Goal: Task Accomplishment & Management: Use online tool/utility

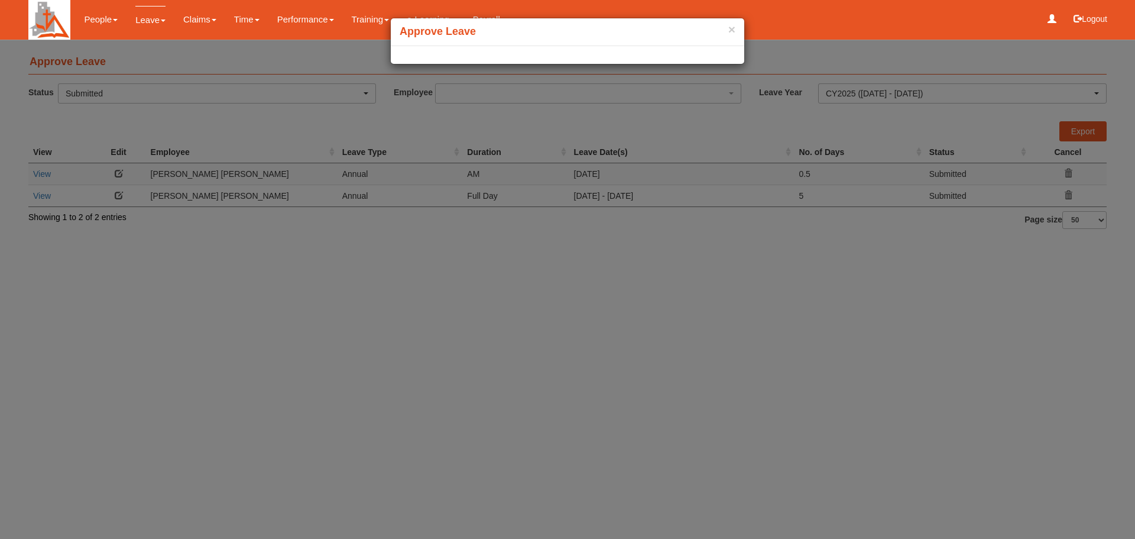
select select "50"
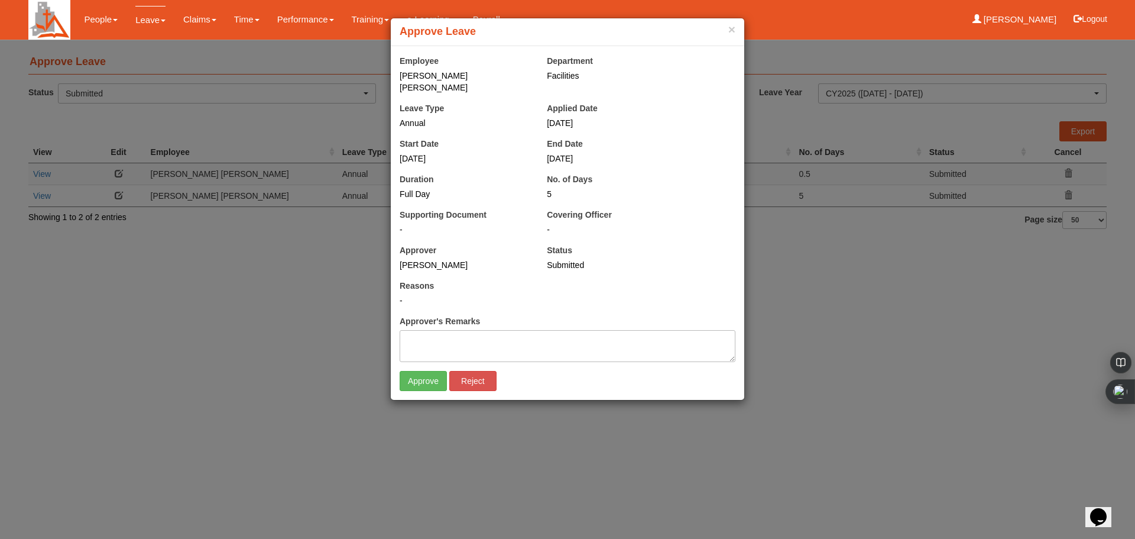
drag, startPoint x: 604, startPoint y: 37, endPoint x: 635, endPoint y: 21, distance: 34.7
click at [635, 21] on div "× Approve Leave" at bounding box center [568, 32] width 354 height 28
click at [926, 331] on div "× Approve Leave Employee [PERSON_NAME] [PERSON_NAME] Department Facilities Leav…" at bounding box center [567, 269] width 1135 height 539
click at [736, 36] on div "× Approve Leave" at bounding box center [568, 32] width 354 height 28
click at [735, 33] on button "×" at bounding box center [732, 29] width 7 height 12
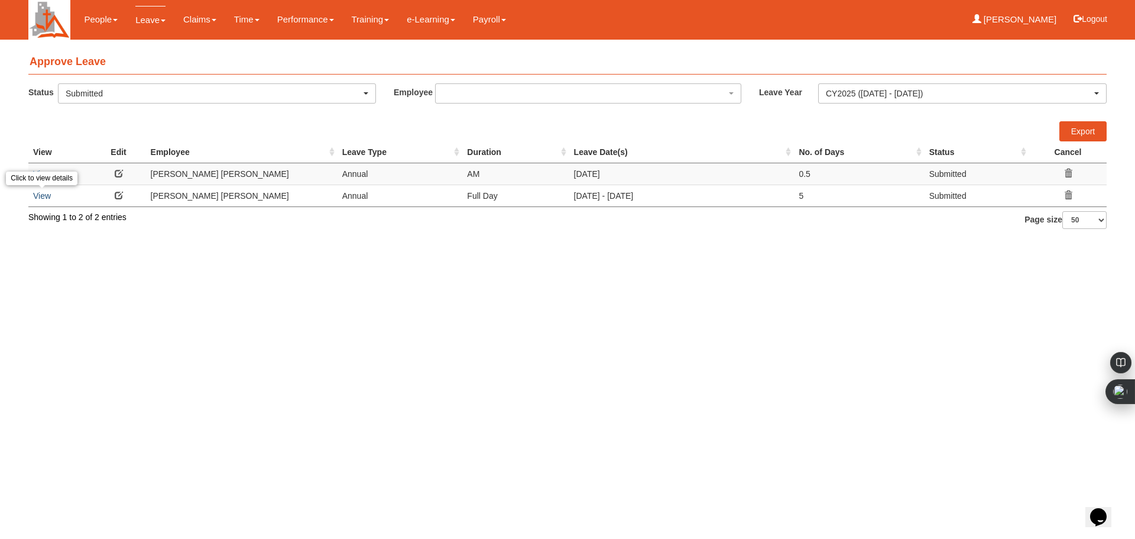
click at [40, 193] on link "View" at bounding box center [42, 195] width 18 height 9
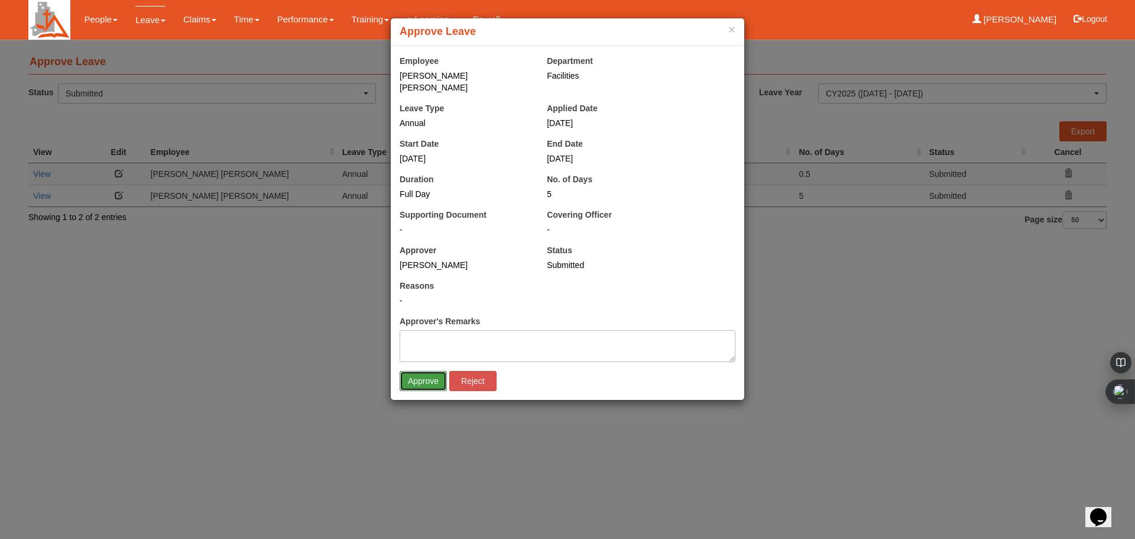
click at [418, 371] on input "Approve" at bounding box center [423, 381] width 47 height 20
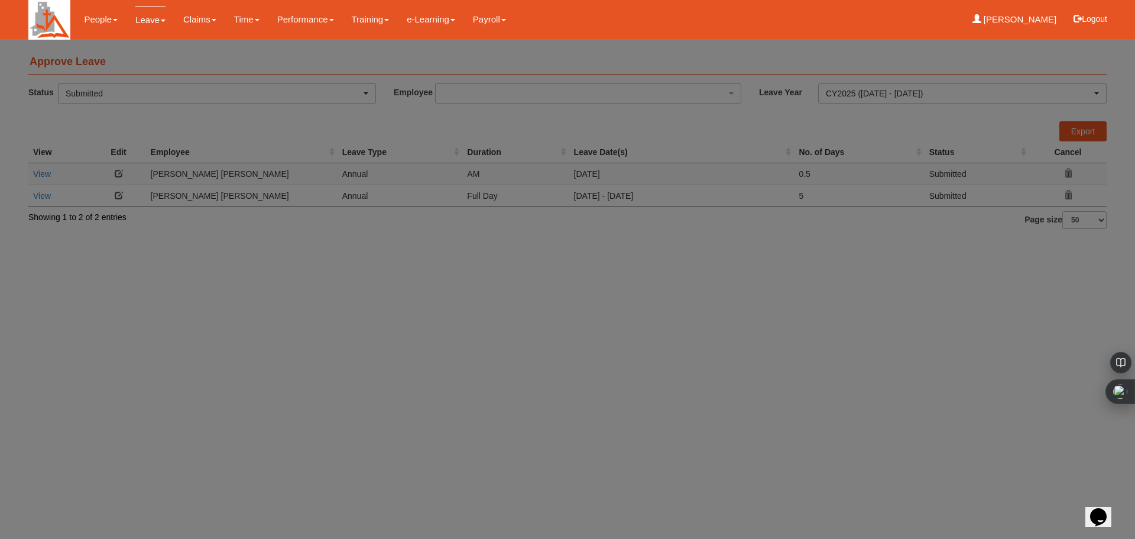
select select "50"
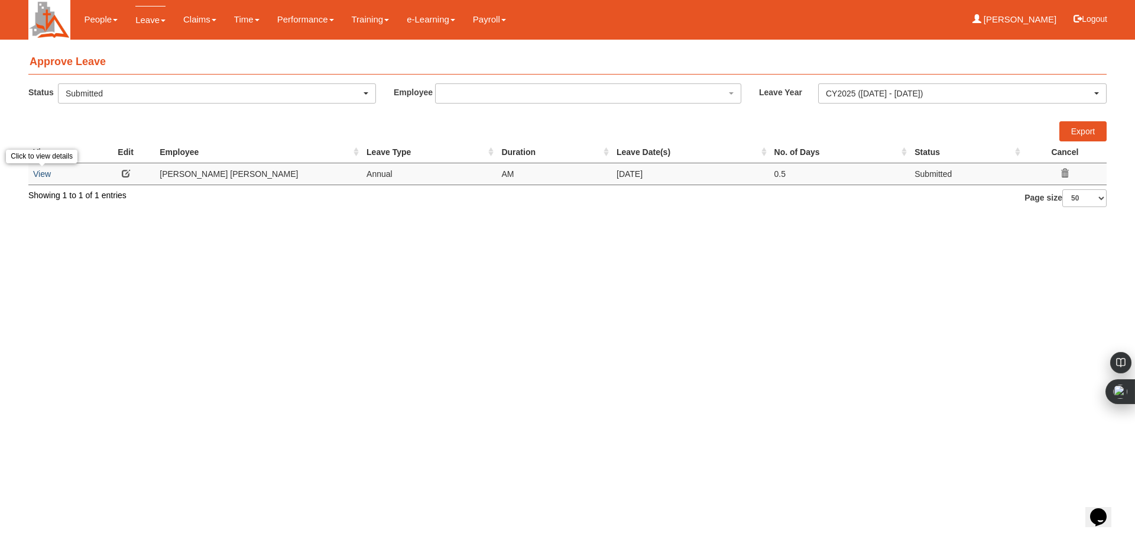
click at [40, 172] on link "View" at bounding box center [42, 173] width 18 height 9
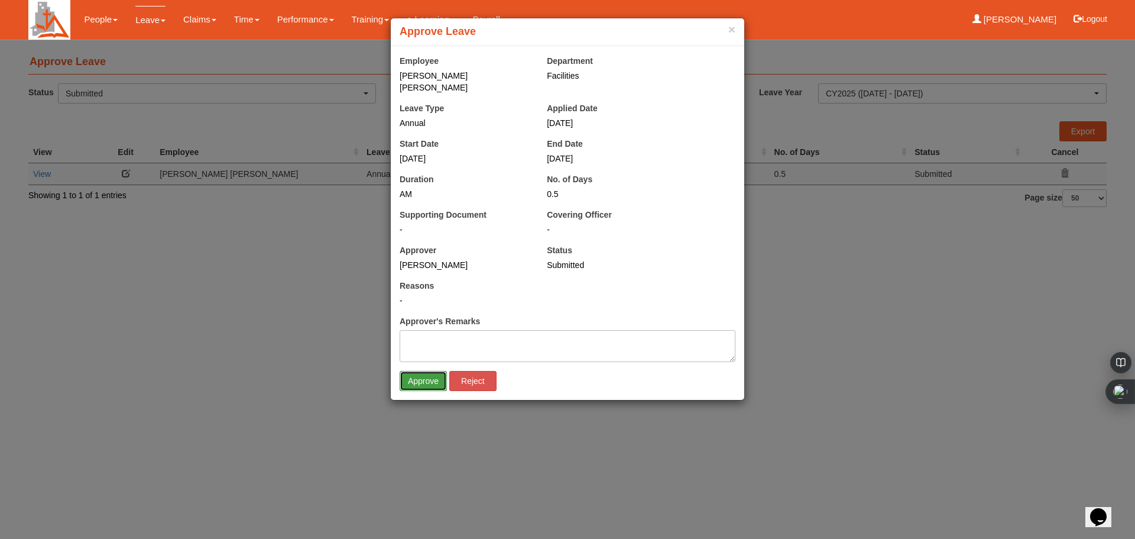
click at [420, 372] on input "Approve" at bounding box center [423, 381] width 47 height 20
select select "50"
